Goal: Task Accomplishment & Management: Manage account settings

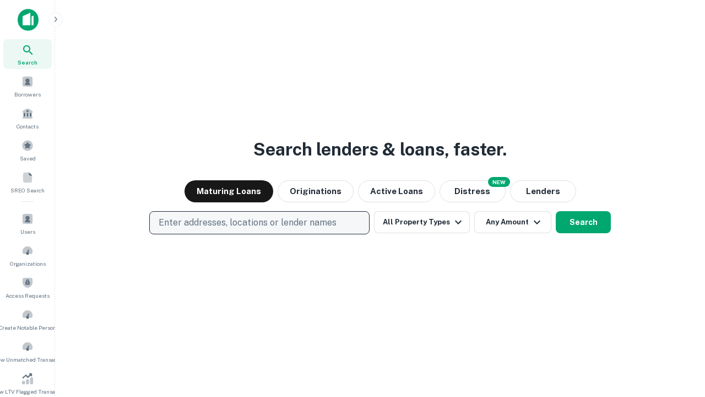
click at [259, 223] on p "Enter addresses, locations or lender names" at bounding box center [248, 222] width 178 height 13
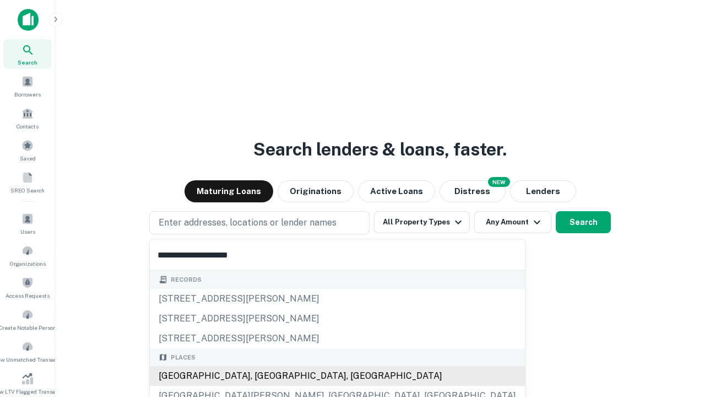
click at [263, 376] on div "[GEOGRAPHIC_DATA], [GEOGRAPHIC_DATA], [GEOGRAPHIC_DATA]" at bounding box center [337, 376] width 375 height 20
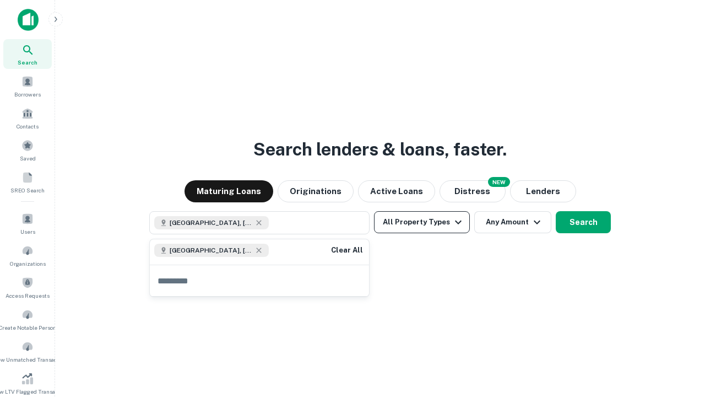
click at [422, 222] on button "All Property Types" at bounding box center [422, 222] width 96 height 22
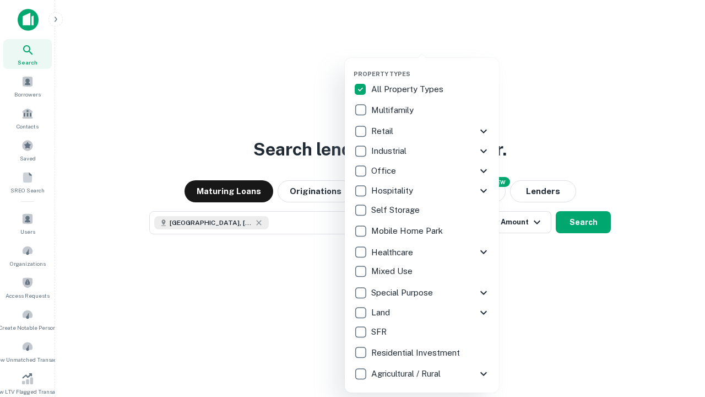
click at [431, 67] on button "button" at bounding box center [431, 67] width 154 height 1
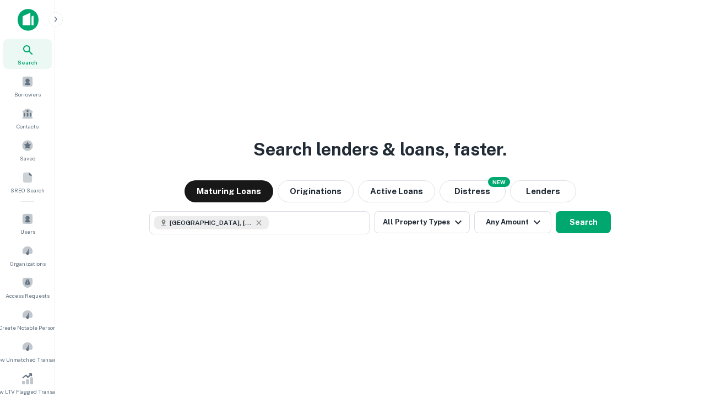
scroll to position [18, 0]
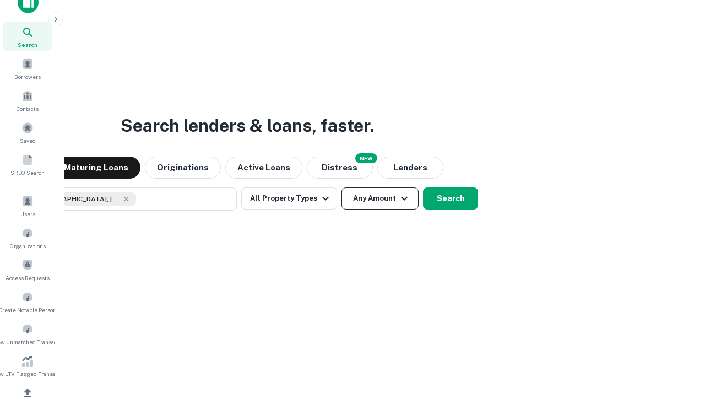
click at [342, 187] on button "Any Amount" at bounding box center [380, 198] width 77 height 22
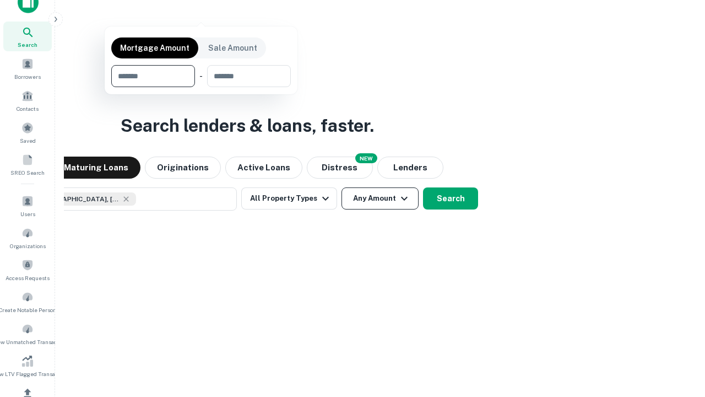
scroll to position [132, 0]
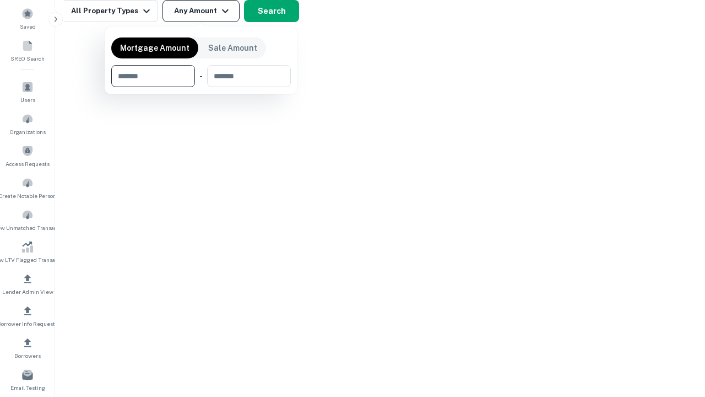
type input "*******"
click at [201, 87] on button "button" at bounding box center [201, 87] width 180 height 1
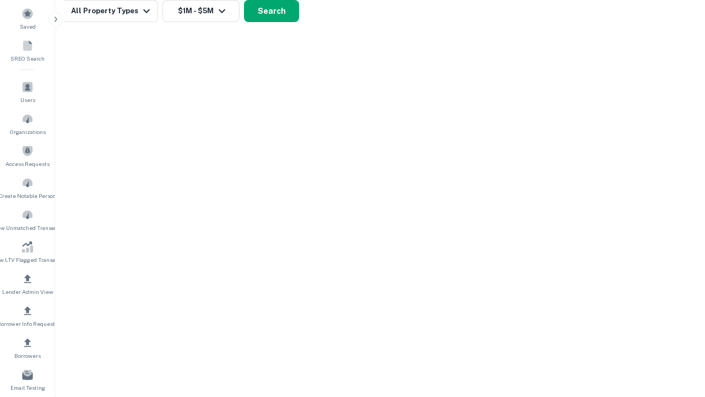
scroll to position [6, 203]
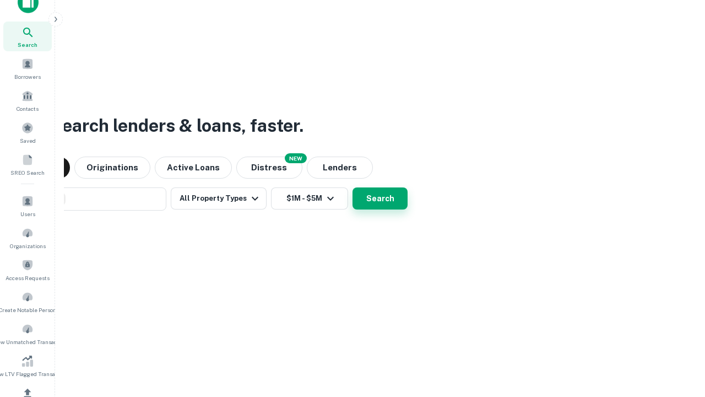
click at [353, 187] on button "Search" at bounding box center [380, 198] width 55 height 22
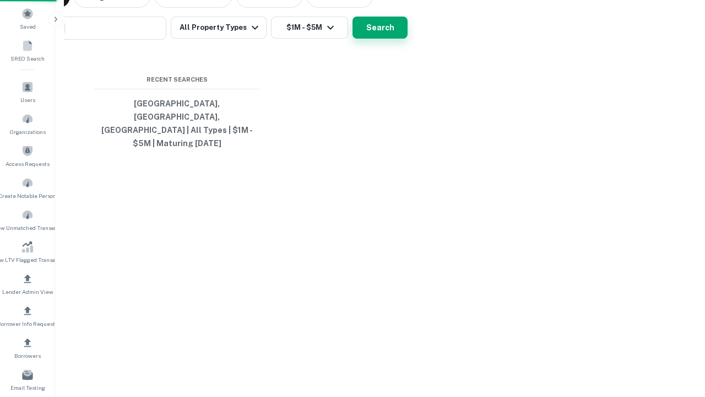
scroll to position [36, 312]
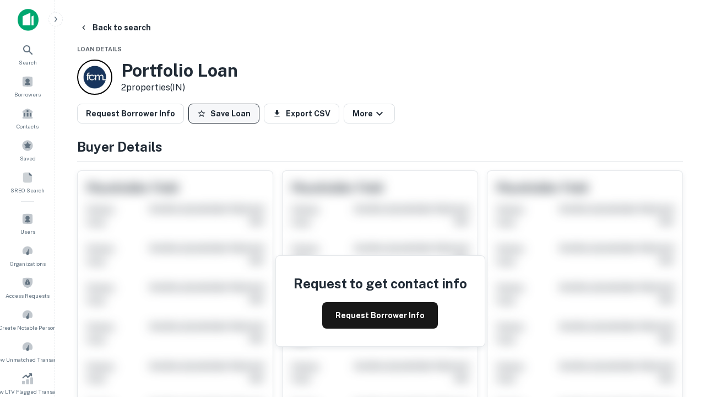
click at [224, 113] on button "Save Loan" at bounding box center [223, 114] width 71 height 20
click at [226, 113] on button "Save Loan" at bounding box center [223, 114] width 71 height 20
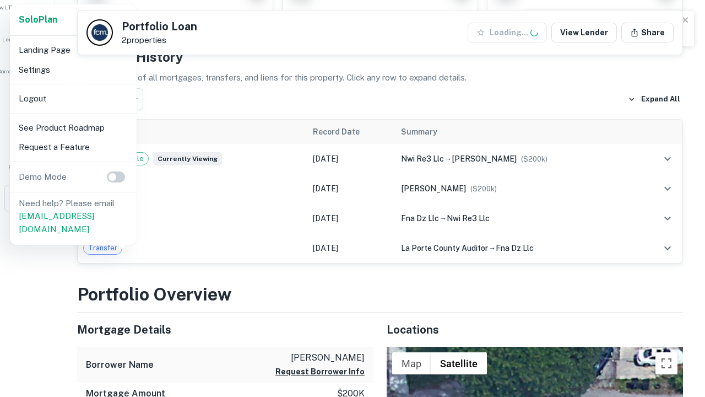
click at [73, 98] on li "Logout" at bounding box center [73, 99] width 118 height 20
